Goal: Task Accomplishment & Management: Use online tool/utility

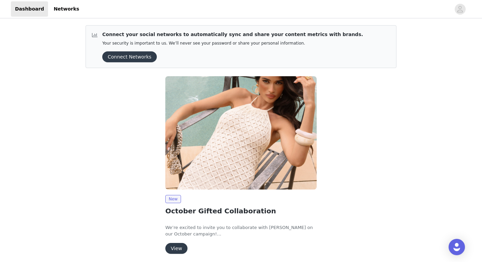
click at [182, 246] on button "View" at bounding box center [176, 248] width 22 height 11
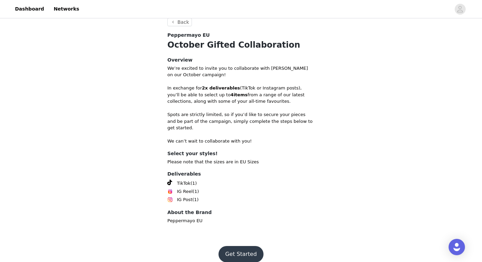
scroll to position [185, 0]
click at [232, 247] on button "Get Started" at bounding box center [240, 255] width 45 height 16
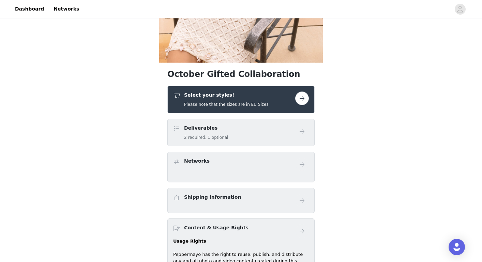
scroll to position [139, 0]
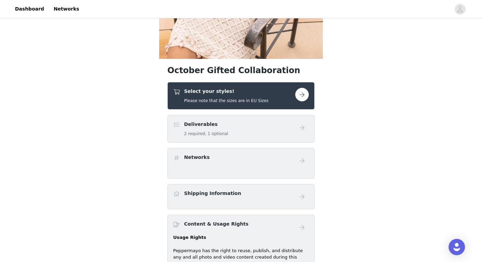
click at [303, 96] on button "button" at bounding box center [302, 95] width 14 height 14
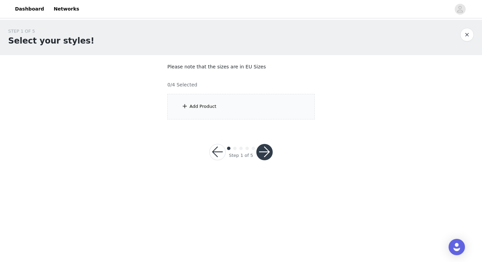
click at [200, 119] on div "Add Product" at bounding box center [240, 107] width 147 height 26
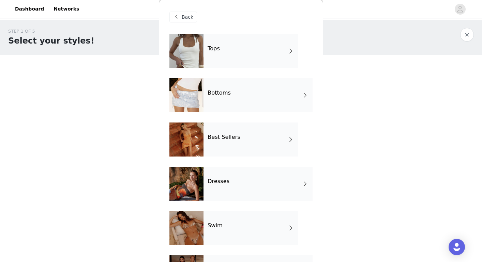
click at [283, 136] on div "Best Sellers" at bounding box center [250, 140] width 95 height 34
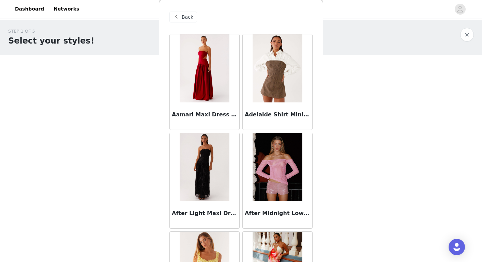
click at [241, 131] on div "Adelaide Shirt Mini Dress - Brown" at bounding box center [277, 82] width 73 height 99
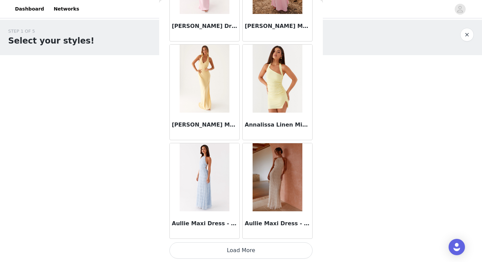
scroll to position [780, 0]
click at [243, 258] on button "Load More" at bounding box center [240, 250] width 143 height 16
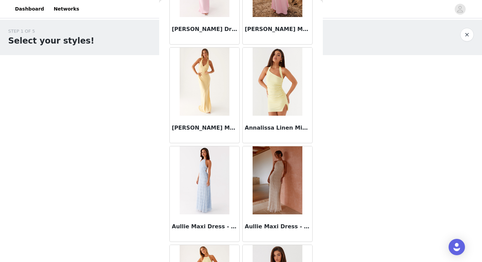
click at [241, 144] on div "Annalissa Linen Mini Dress - Yellow" at bounding box center [277, 95] width 73 height 99
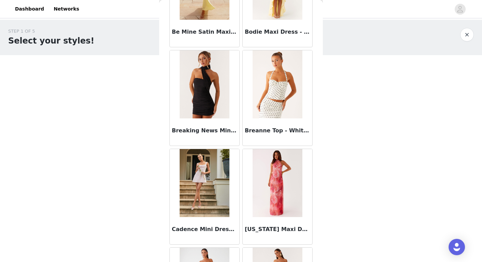
scroll to position [1269, 0]
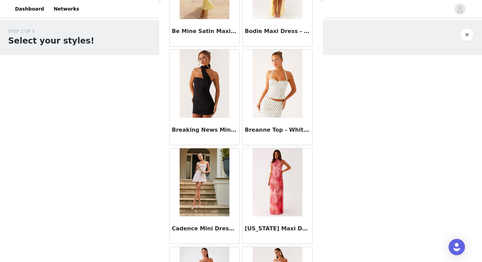
click at [273, 105] on img at bounding box center [276, 84] width 49 height 68
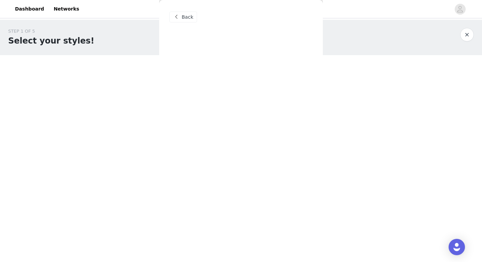
scroll to position [0, 0]
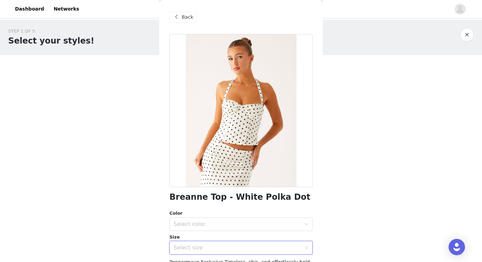
click at [238, 244] on div "Select size" at bounding box center [238, 247] width 130 height 13
click at [340, 203] on body "Dashboard Networks STEP 1 OF 5 Select your styles! Please note that the sizes a…" at bounding box center [241, 131] width 482 height 262
click at [439, 134] on div "STEP 1 OF 5 Select your styles! Please note that the sizes are in EU Sizes 0/4 …" at bounding box center [241, 98] width 482 height 157
click at [438, 134] on div "STEP 1 OF 5 Select your styles! Please note that the sizes are in EU Sizes 0/4 …" at bounding box center [241, 98] width 482 height 157
click at [226, 249] on div "Select size" at bounding box center [236, 248] width 127 height 7
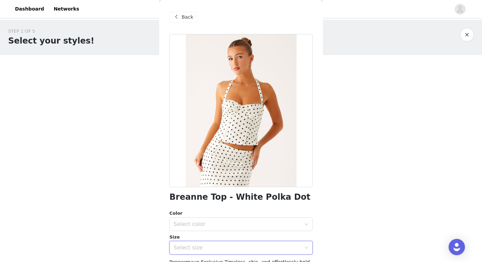
drag, startPoint x: 367, startPoint y: 211, endPoint x: 370, endPoint y: 193, distance: 17.9
click at [370, 193] on body "Dashboard Networks STEP 1 OF 5 Select your styles! Please note that the sizes a…" at bounding box center [241, 131] width 482 height 262
drag, startPoint x: 370, startPoint y: 193, endPoint x: 357, endPoint y: 141, distance: 53.8
click at [357, 141] on body "Dashboard Networks STEP 1 OF 5 Select your styles! Please note that the sizes a…" at bounding box center [241, 131] width 482 height 262
click at [367, 195] on body "Dashboard Networks STEP 1 OF 5 Select your styles! Please note that the sizes a…" at bounding box center [241, 131] width 482 height 262
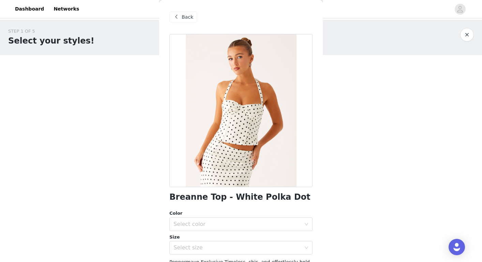
click at [463, 37] on button "button" at bounding box center [467, 35] width 14 height 14
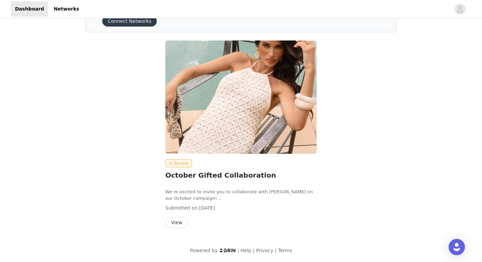
scroll to position [35, 0]
click at [181, 223] on button "View" at bounding box center [176, 223] width 23 height 11
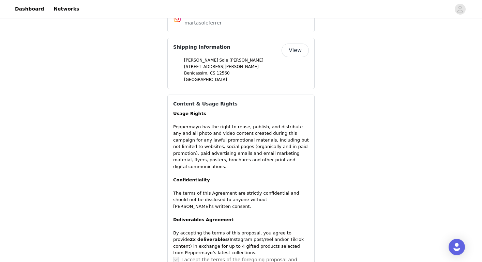
scroll to position [578, 0]
